Goal: Find specific page/section: Find specific page/section

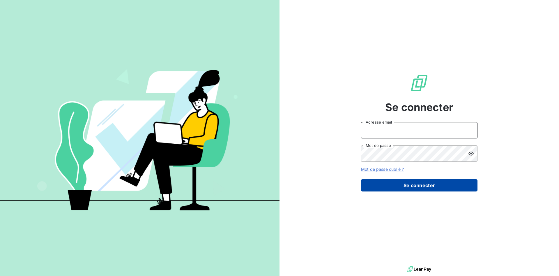
type input "[PERSON_NAME][EMAIL_ADDRESS][PERSON_NAME][DOMAIN_NAME]"
click at [405, 182] on button "Se connecter" at bounding box center [419, 185] width 117 height 12
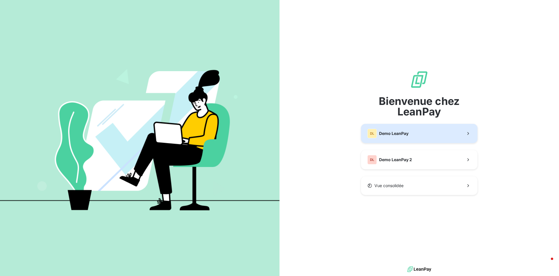
click at [412, 128] on button "DL Demo LeanPay" at bounding box center [419, 133] width 117 height 19
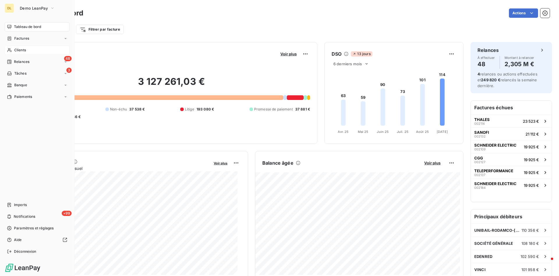
click at [14, 51] on span "Clients" at bounding box center [20, 49] width 12 height 5
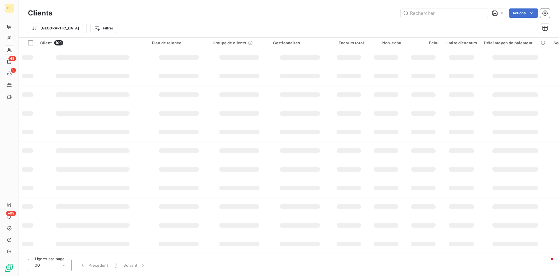
click at [57, 263] on div "100" at bounding box center [50, 265] width 44 height 12
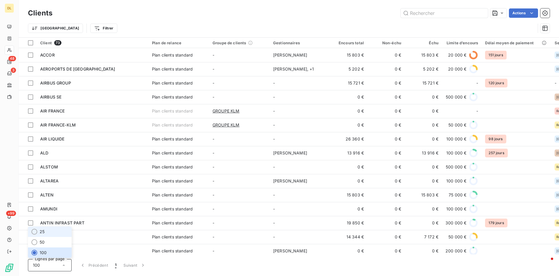
click at [52, 233] on li "25" at bounding box center [50, 231] width 44 height 10
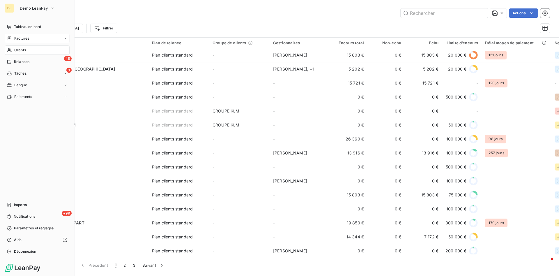
click at [13, 38] on div "Factures" at bounding box center [18, 38] width 22 height 5
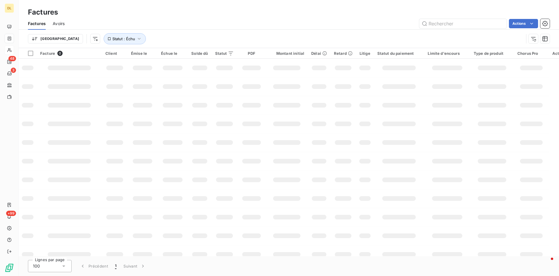
click at [55, 264] on div "100" at bounding box center [50, 266] width 44 height 12
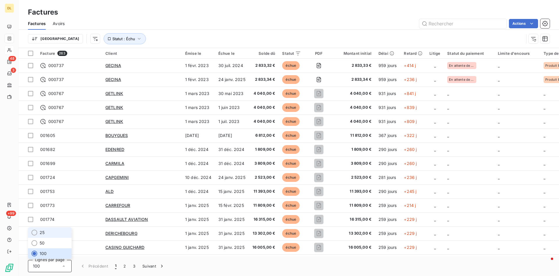
click at [53, 233] on li "25" at bounding box center [50, 232] width 44 height 10
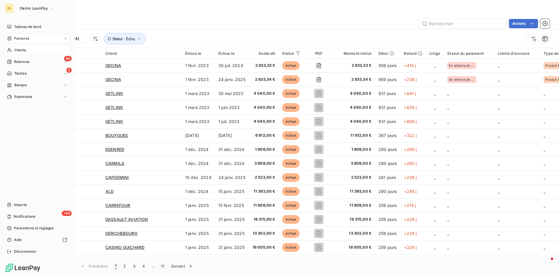
click at [17, 52] on span "Clients" at bounding box center [20, 49] width 12 height 5
